Goal: Task Accomplishment & Management: Complete application form

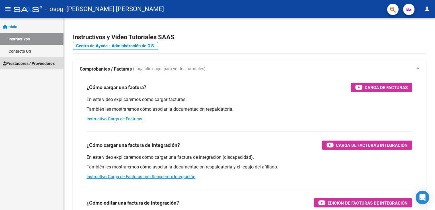
click at [19, 63] on span "Prestadores / Proveedores" at bounding box center [29, 63] width 52 height 6
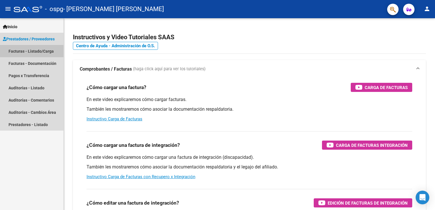
click at [19, 52] on link "Facturas - Listado/Carga" at bounding box center [31, 51] width 63 height 12
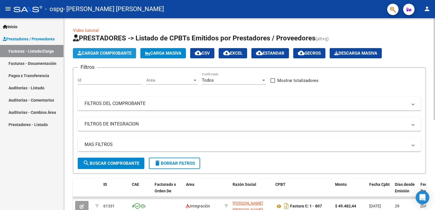
click at [100, 53] on span "Cargar Comprobante" at bounding box center [104, 53] width 54 height 5
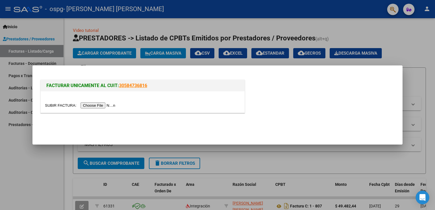
click at [88, 106] on input "file" at bounding box center [81, 105] width 72 height 6
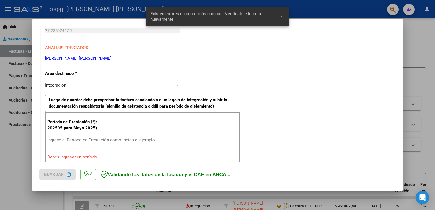
scroll to position [119, 0]
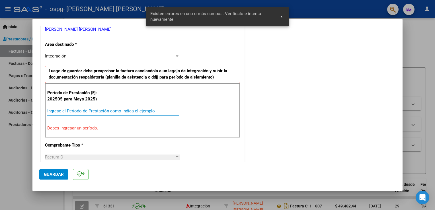
click at [50, 110] on input "Ingrese el Período de Prestación como indica el ejemplo" at bounding box center [112, 110] width 131 height 5
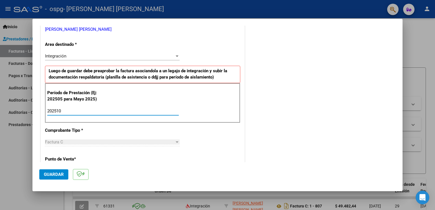
type input "202510"
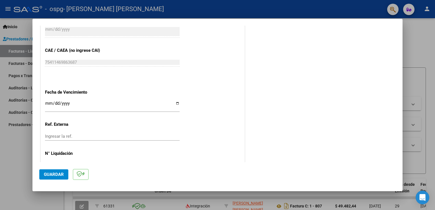
scroll to position [346, 0]
click at [64, 103] on input "Ingresar la fecha" at bounding box center [112, 105] width 135 height 9
click at [174, 102] on input "Ingresar la fecha" at bounding box center [112, 105] width 135 height 9
type input "[DATE]"
click at [56, 176] on span "Guardar" at bounding box center [54, 174] width 20 height 5
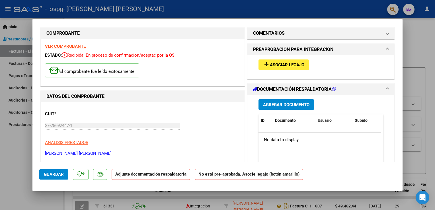
scroll to position [0, 0]
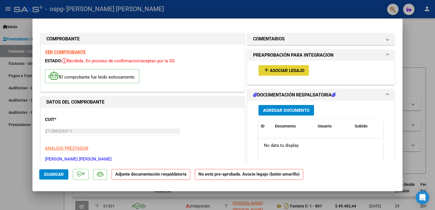
click at [284, 71] on span "Asociar Legajo" at bounding box center [287, 70] width 34 height 5
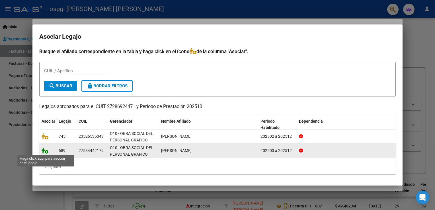
click at [44, 153] on icon at bounding box center [45, 150] width 7 height 6
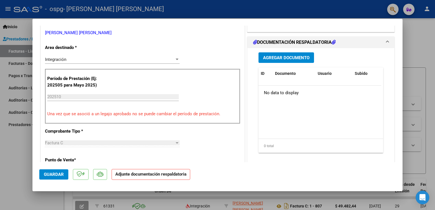
scroll to position [130, 0]
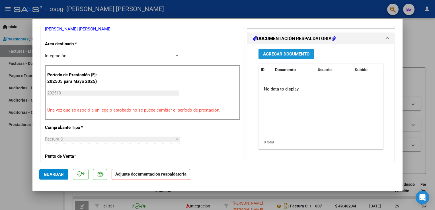
click at [272, 55] on span "Agregar Documento" at bounding box center [286, 54] width 46 height 5
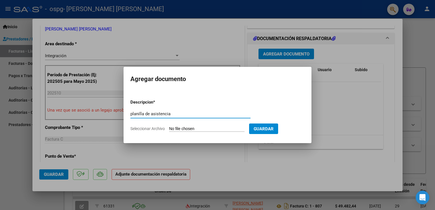
type input "planilla de asistencia"
click at [154, 129] on span "Seleccionar Archivo" at bounding box center [147, 128] width 34 height 5
click at [169, 129] on input "Seleccionar Archivo" at bounding box center [206, 128] width 75 height 5
type input "C:\fakepath\planilla de asistencia septiembre- [PERSON_NAME] .pdf"
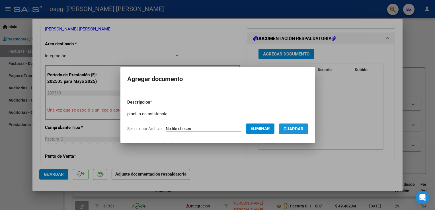
click at [298, 128] on span "Guardar" at bounding box center [293, 128] width 20 height 5
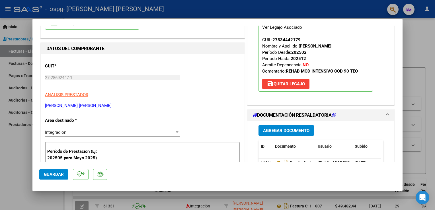
scroll to position [23, 0]
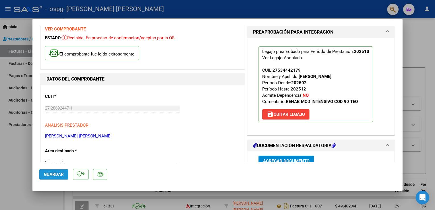
click at [51, 175] on span "Guardar" at bounding box center [54, 174] width 20 height 5
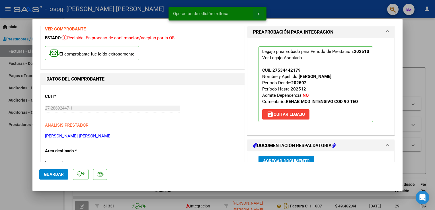
click at [258, 13] on span "x" at bounding box center [259, 13] width 2 height 5
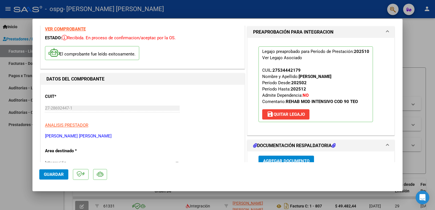
click at [417, 30] on div at bounding box center [217, 105] width 435 height 210
type input "$ 0,00"
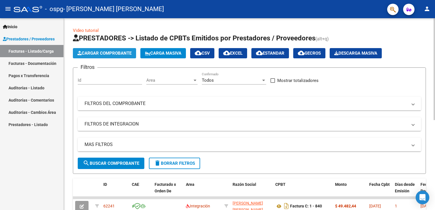
click at [122, 52] on span "Cargar Comprobante" at bounding box center [104, 53] width 54 height 5
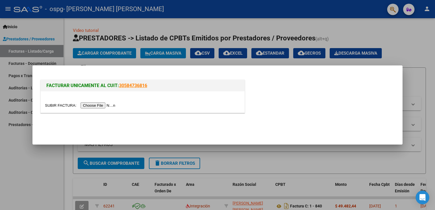
click at [93, 106] on input "file" at bounding box center [81, 105] width 72 height 6
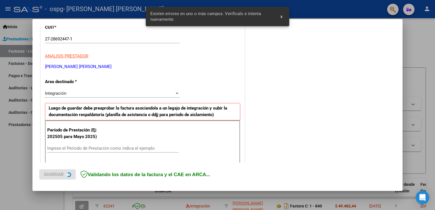
scroll to position [119, 0]
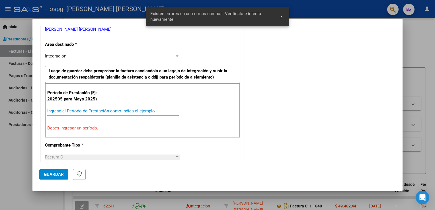
click at [77, 109] on input "Ingrese el Período de Prestación como indica el ejemplo" at bounding box center [112, 110] width 131 height 5
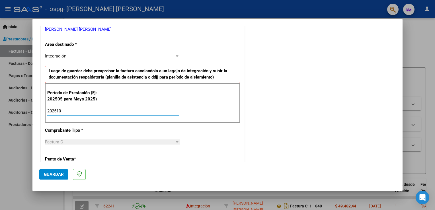
type input "202510"
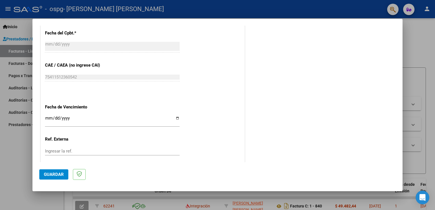
scroll to position [343, 0]
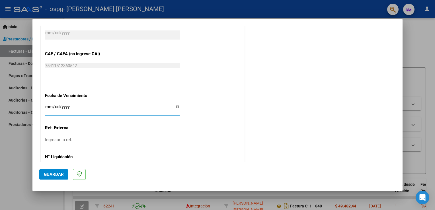
click at [177, 106] on input "Ingresar la fecha" at bounding box center [112, 108] width 135 height 9
type input "[DATE]"
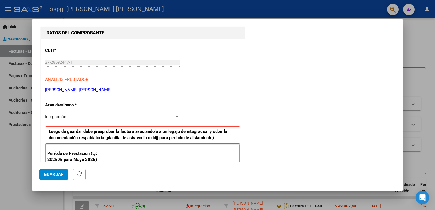
scroll to position [0, 0]
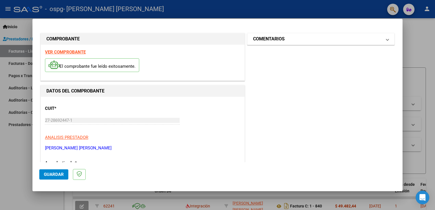
click at [386, 41] on span at bounding box center [387, 39] width 2 height 7
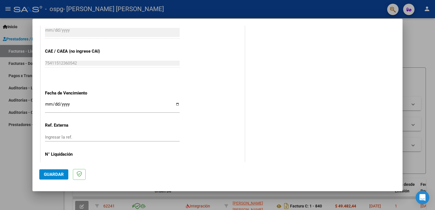
scroll to position [363, 0]
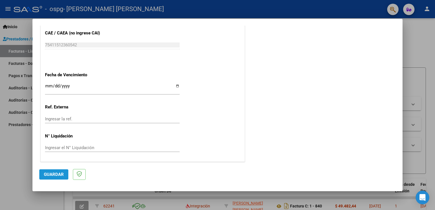
click at [48, 175] on span "Guardar" at bounding box center [54, 174] width 20 height 5
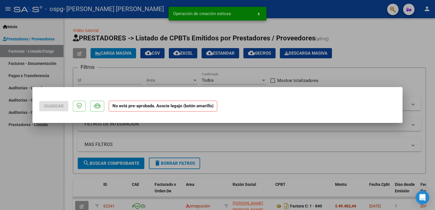
scroll to position [0, 0]
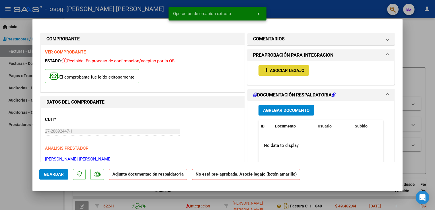
click at [288, 69] on span "Asociar Legajo" at bounding box center [287, 70] width 34 height 5
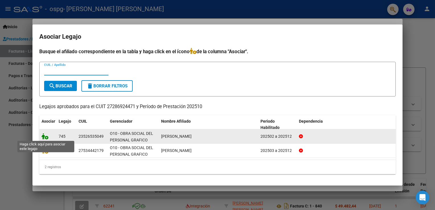
click at [43, 137] on icon at bounding box center [45, 136] width 7 height 6
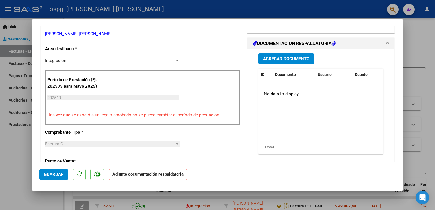
scroll to position [133, 0]
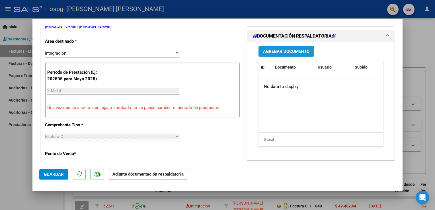
click at [278, 54] on span "Agregar Documento" at bounding box center [286, 51] width 46 height 5
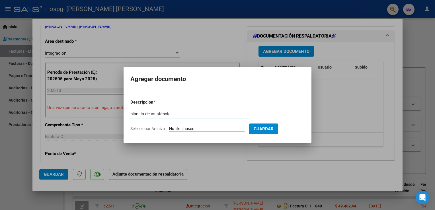
type input "planilla de asistencia"
click at [156, 129] on span "Seleccionar Archivo" at bounding box center [147, 128] width 34 height 5
click at [169, 129] on input "Seleccionar Archivo" at bounding box center [206, 128] width 75 height 5
type input "C:\fakepath\planilla de asistencia septiembre-[PERSON_NAME].pdf"
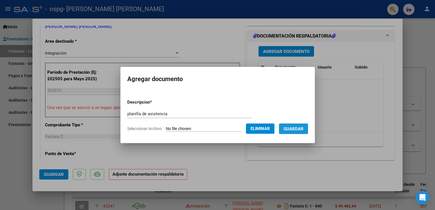
click at [302, 126] on span "Guardar" at bounding box center [293, 128] width 20 height 5
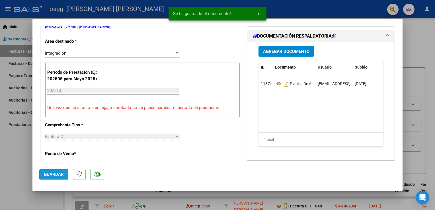
click at [50, 177] on span "Guardar" at bounding box center [54, 174] width 20 height 5
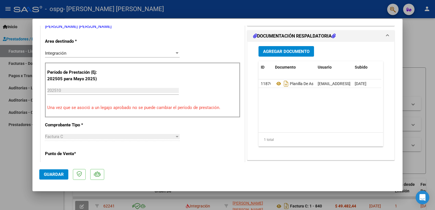
click at [417, 29] on div at bounding box center [217, 105] width 435 height 210
type input "$ 0,00"
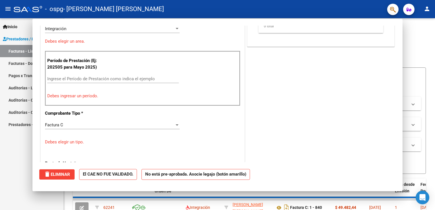
scroll to position [108, 0]
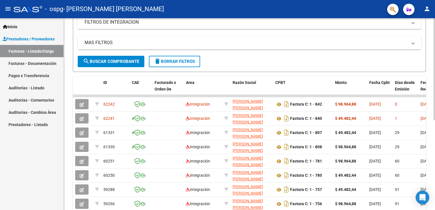
click at [435, 149] on html "menu - ospg - [PERSON_NAME] [PERSON_NAME] person Inicio Instructivos Contacto O…" at bounding box center [217, 105] width 435 height 210
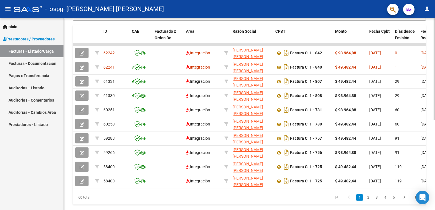
scroll to position [153, 0]
click at [435, 131] on html "menu - ospg - [PERSON_NAME] [PERSON_NAME] person Inicio Instructivos Contacto O…" at bounding box center [217, 105] width 435 height 210
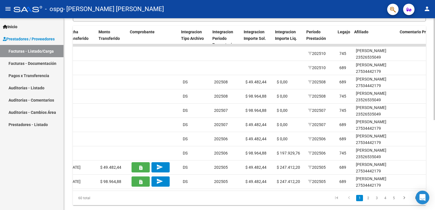
scroll to position [0, 510]
